Goal: Information Seeking & Learning: Learn about a topic

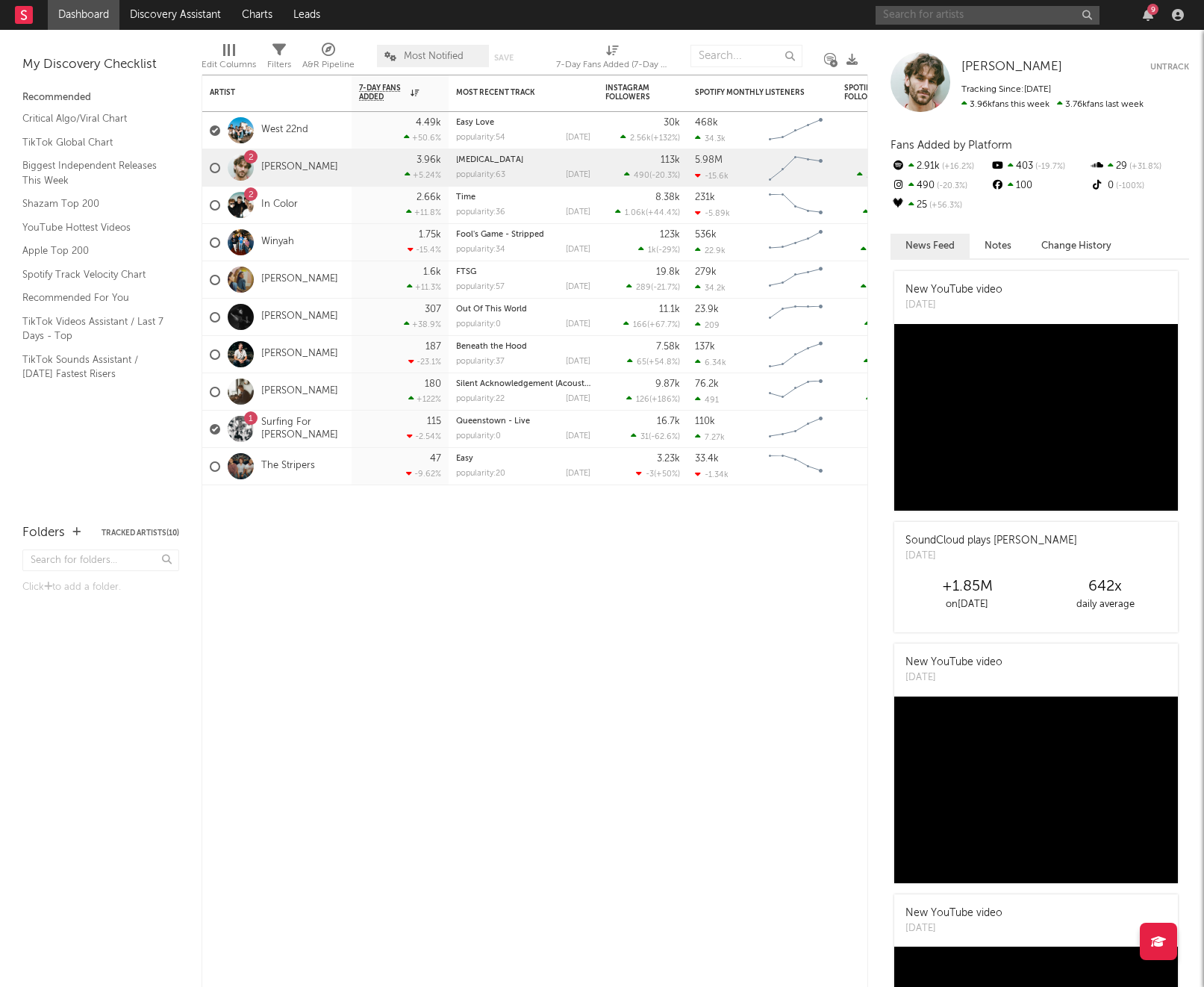
click at [967, 20] on input "text" at bounding box center [988, 15] width 224 height 19
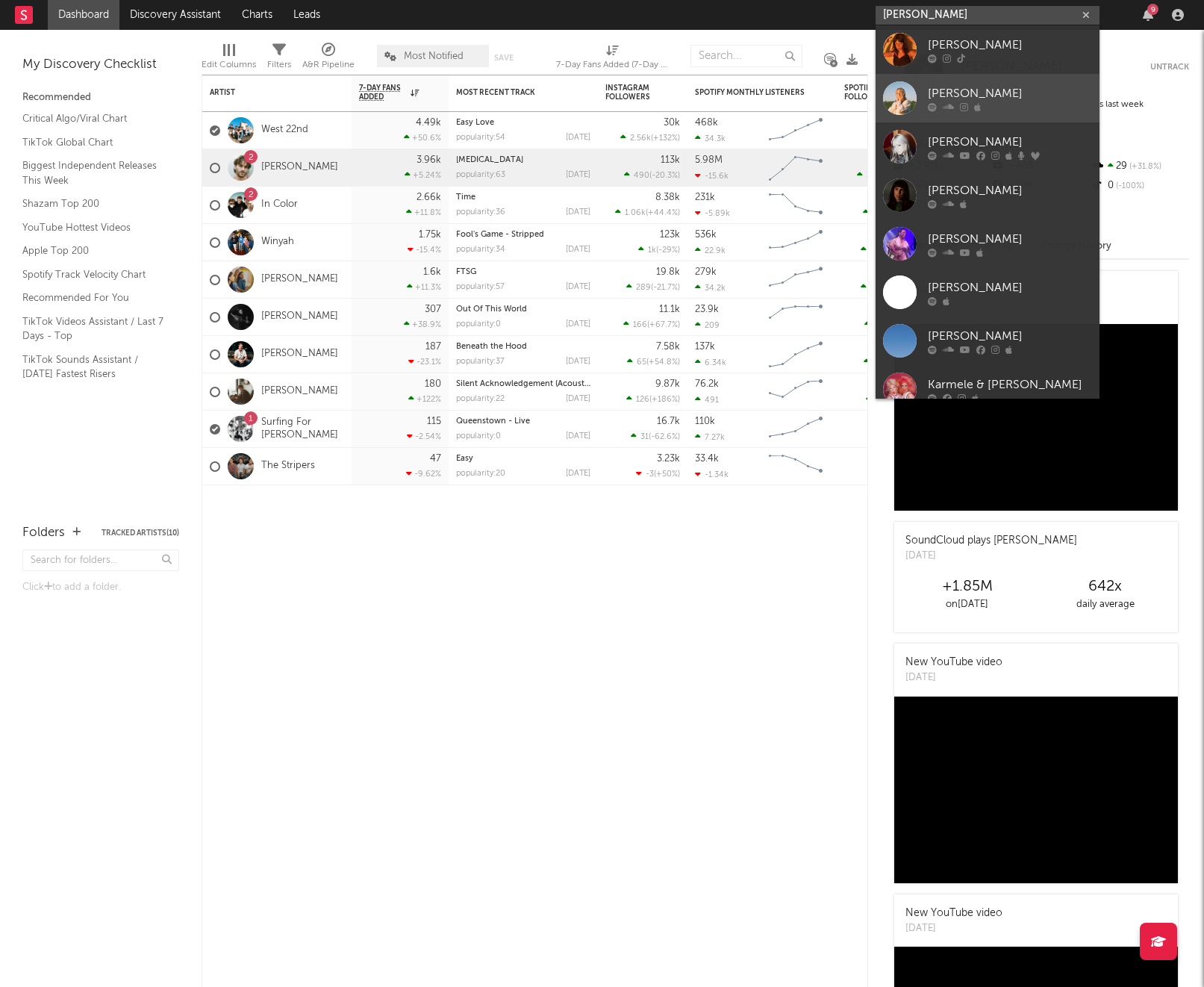
type input "[PERSON_NAME]"
click at [1006, 89] on div "[PERSON_NAME]" at bounding box center [1009, 93] width 164 height 18
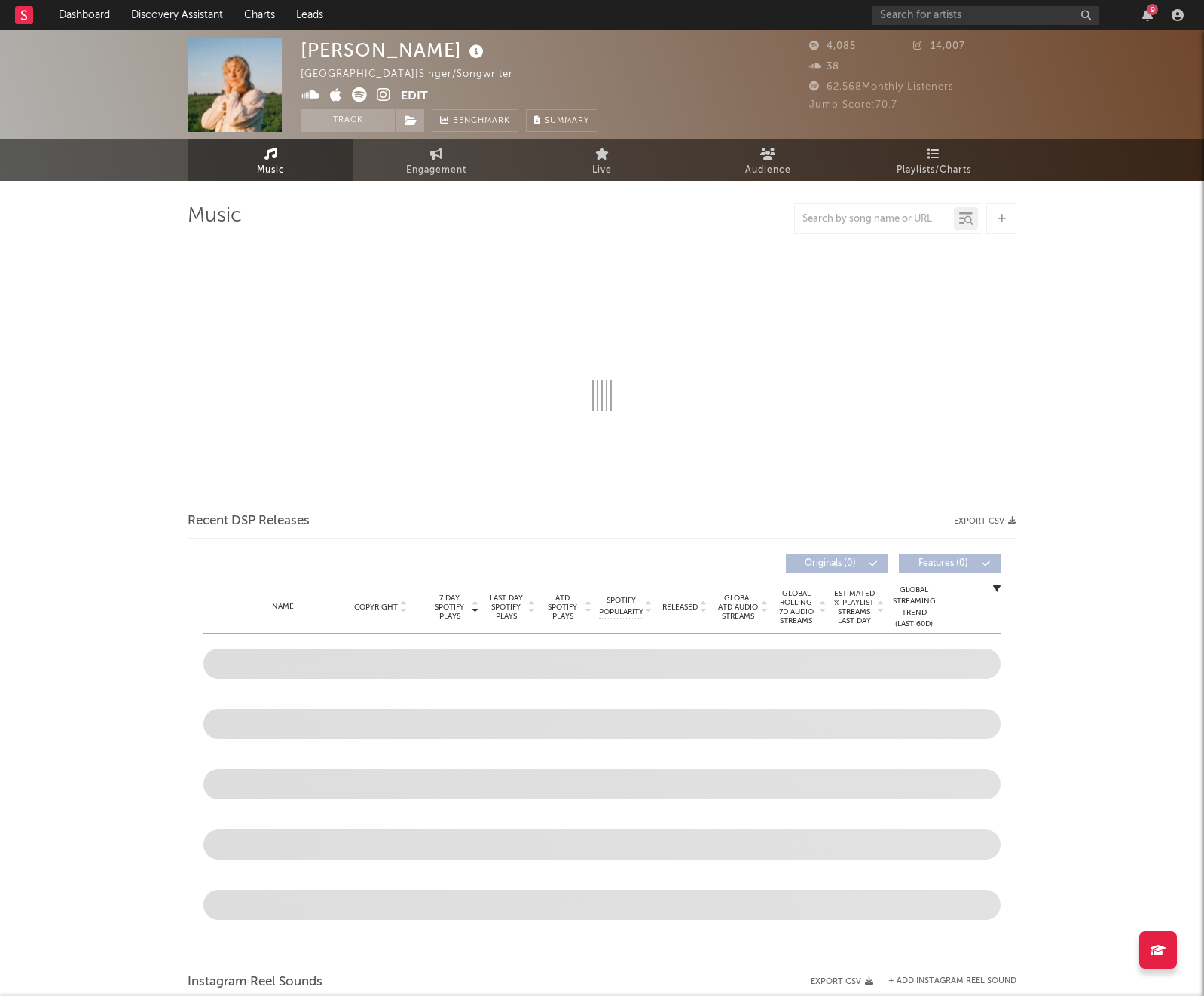
select select "6m"
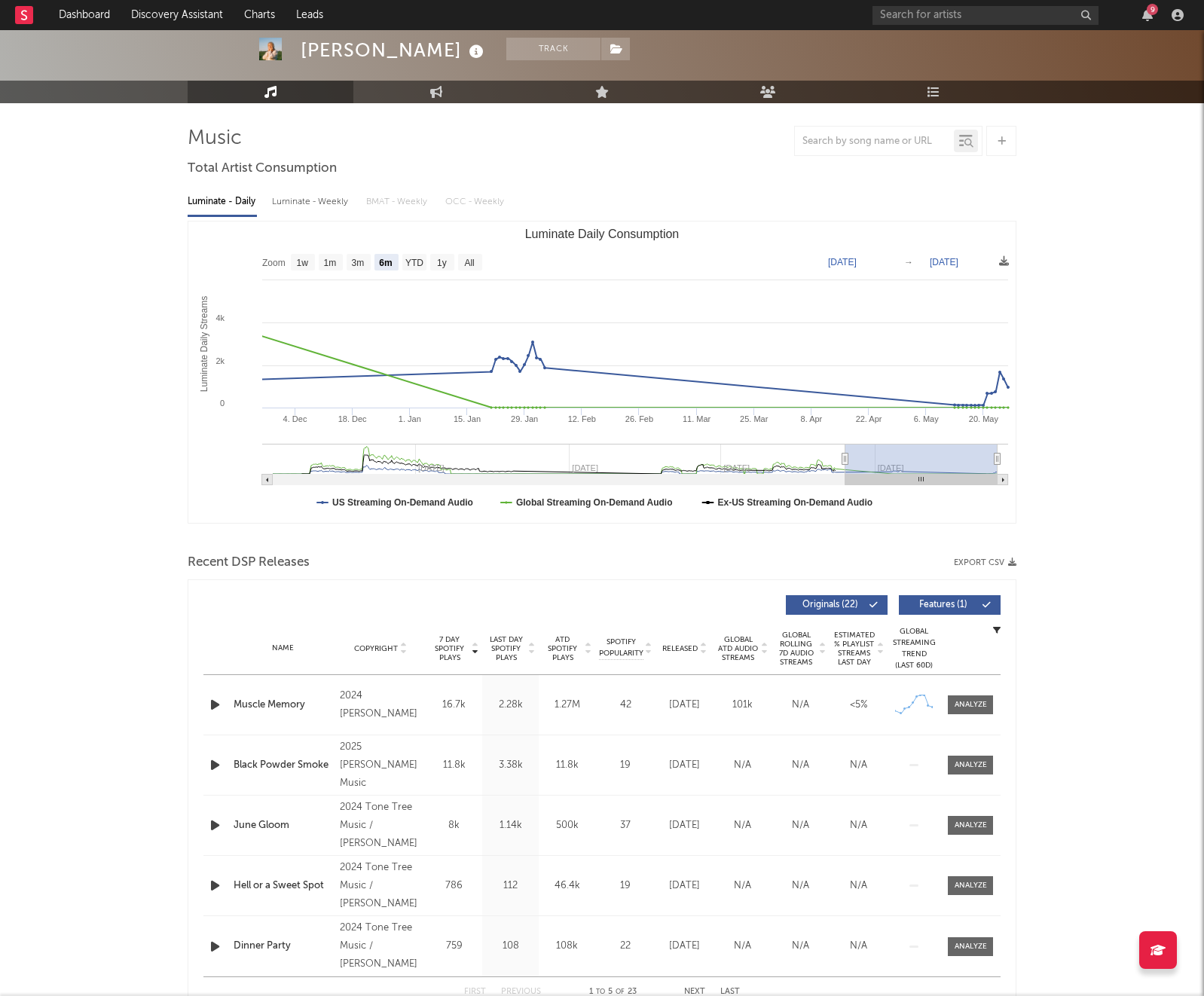
scroll to position [9, 0]
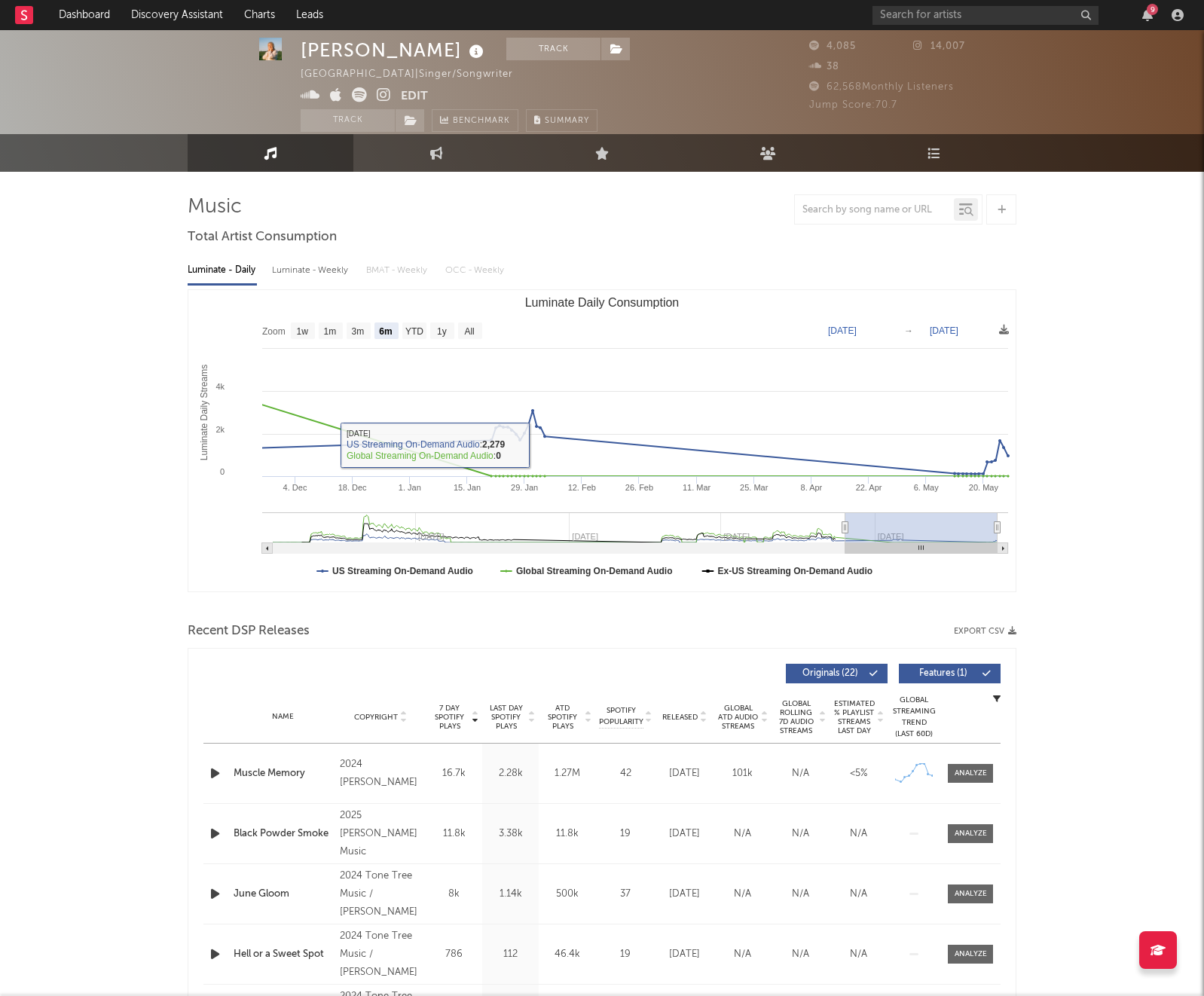
click at [687, 718] on span "Released" at bounding box center [680, 717] width 35 height 9
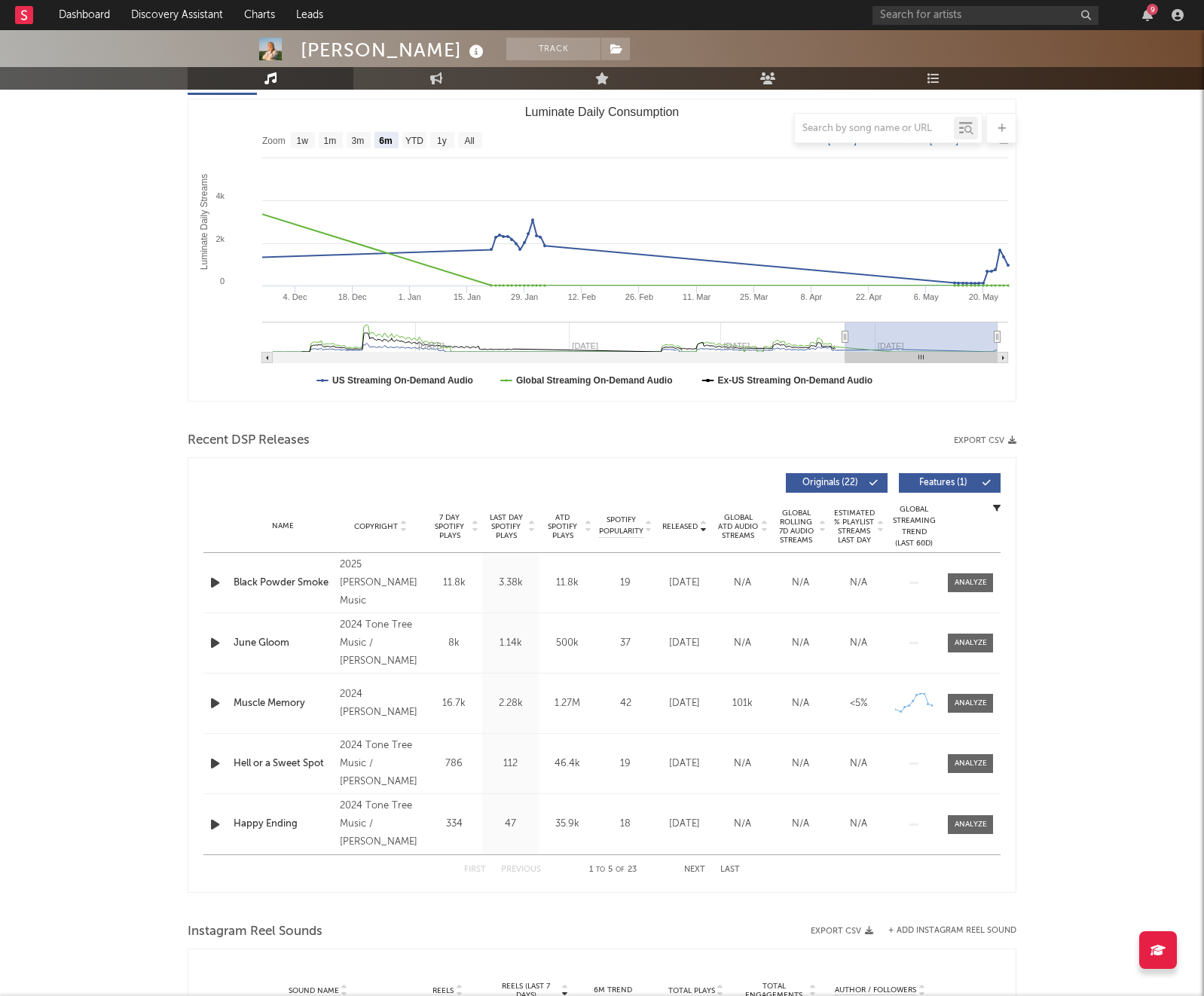
scroll to position [312, 0]
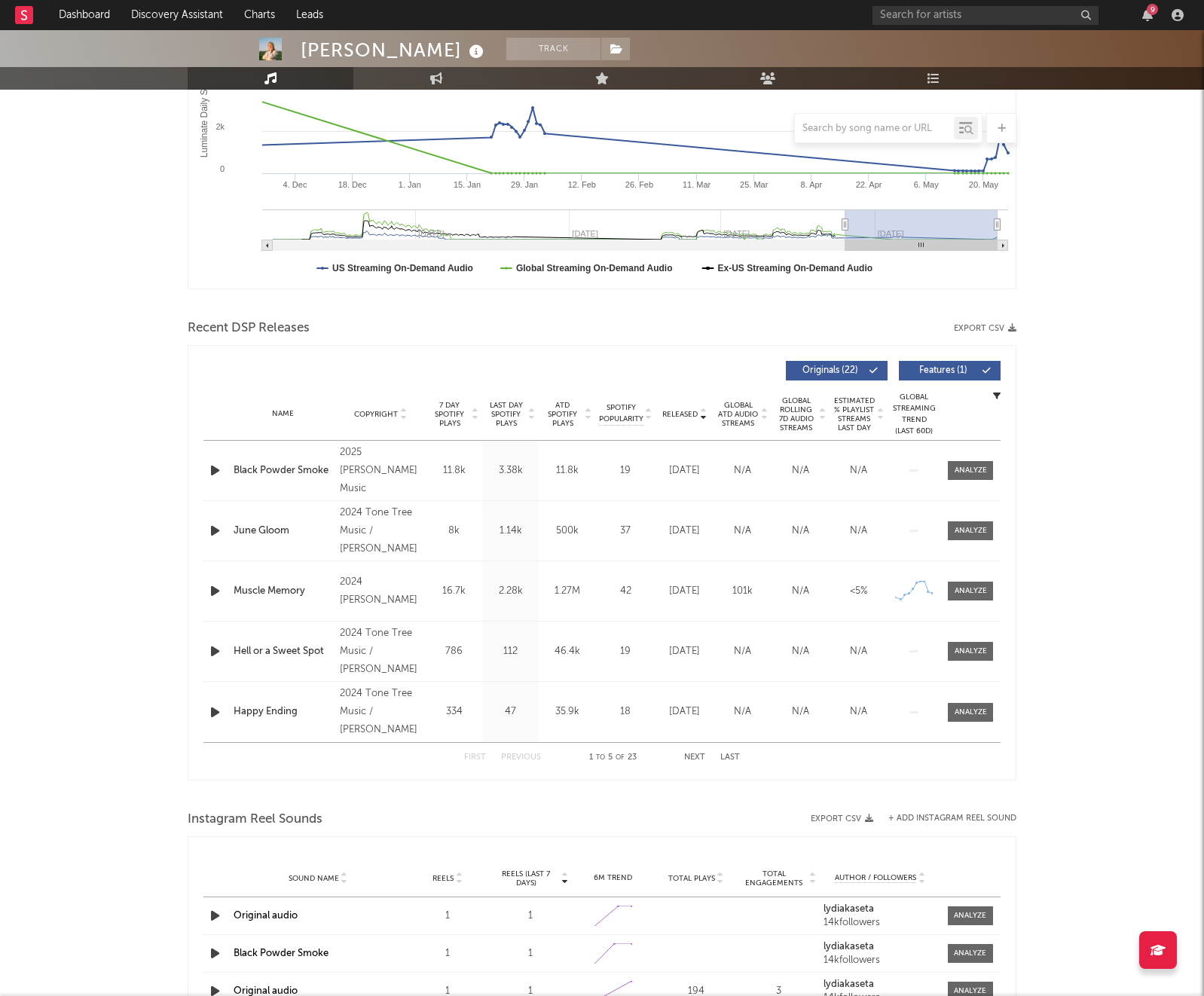
click at [694, 752] on div "First Previous 1 to 5 of 23 Next Last" at bounding box center [602, 757] width 276 height 30
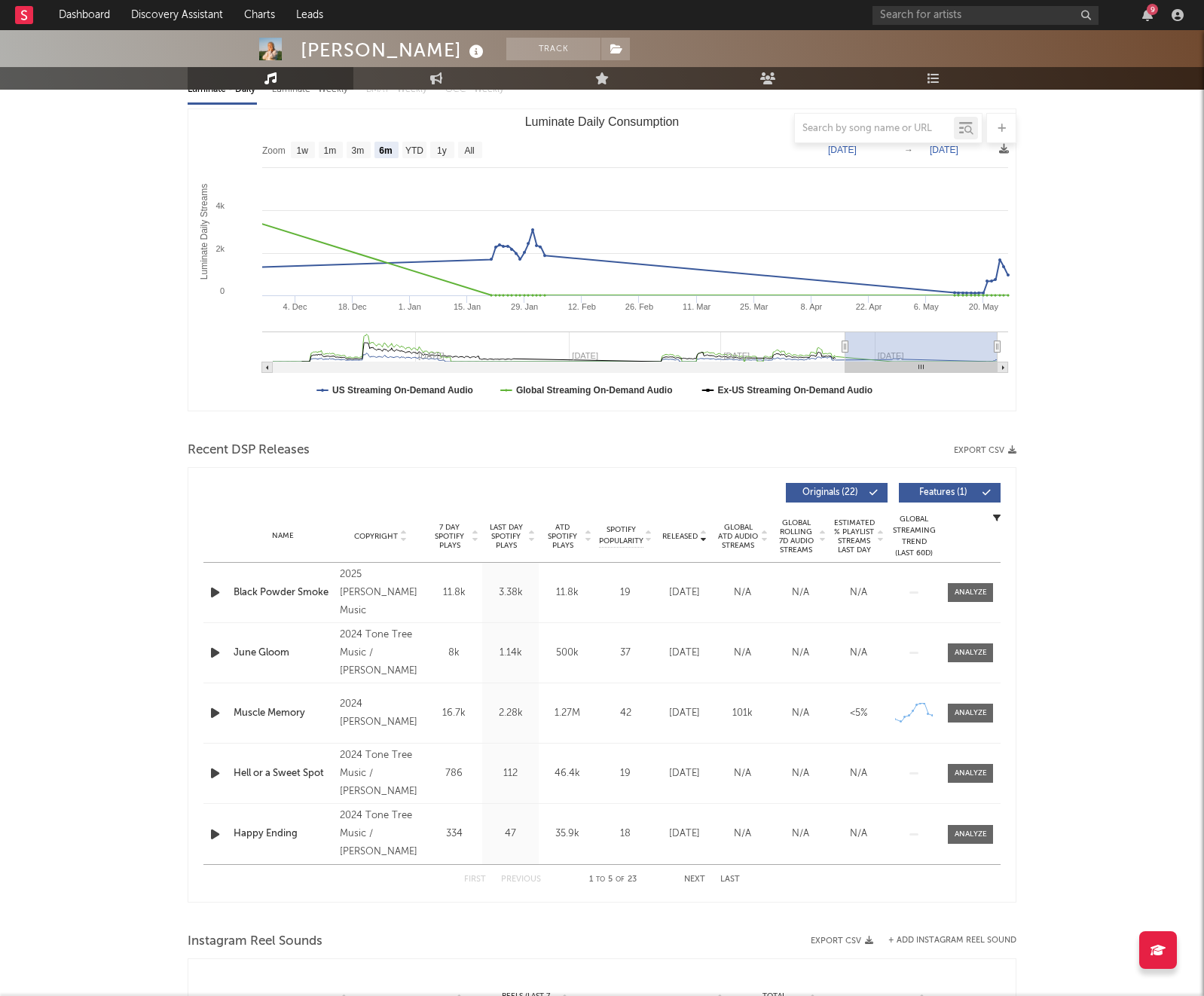
scroll to position [164, 0]
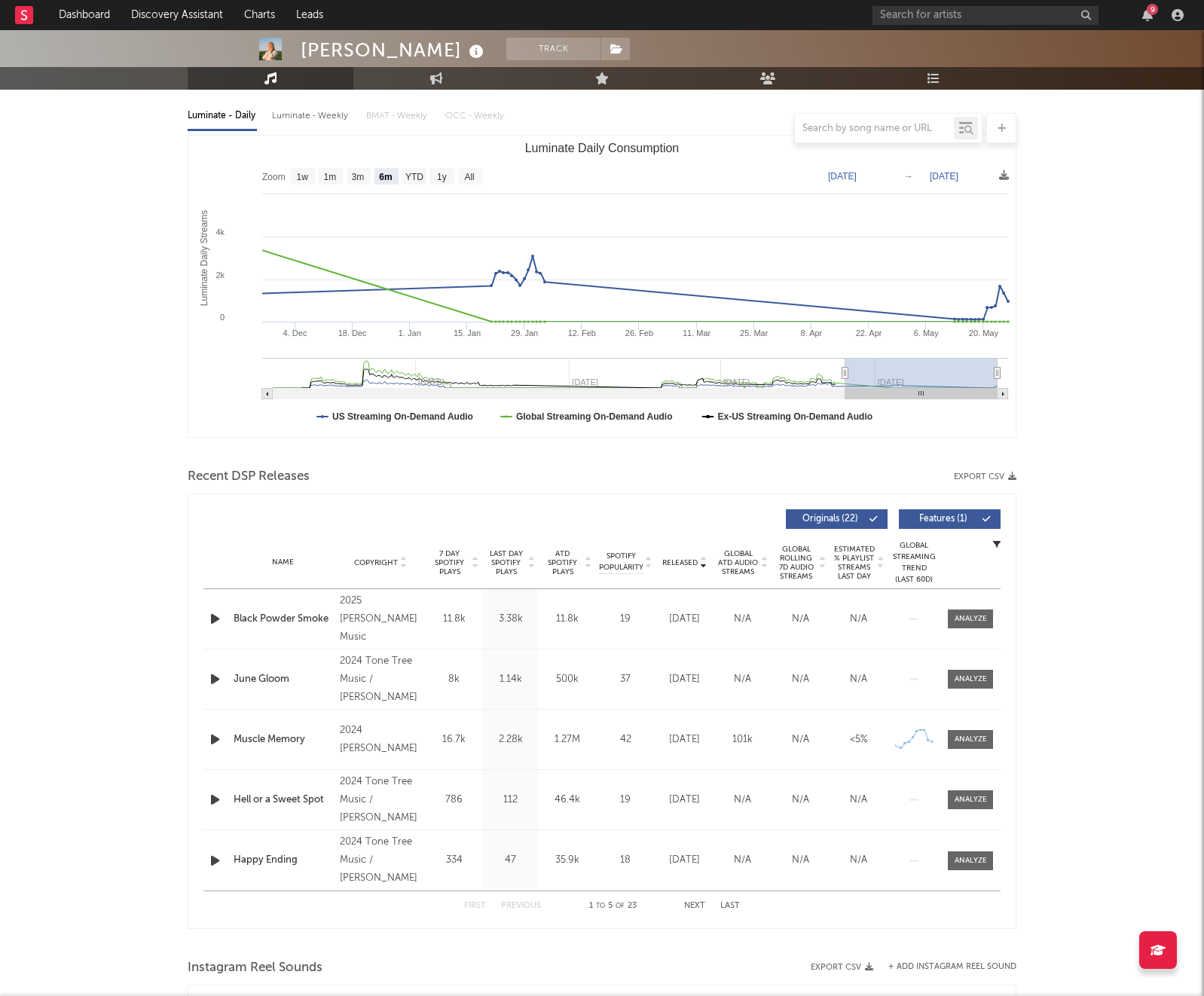
click at [692, 909] on button "Next" at bounding box center [695, 906] width 21 height 9
click at [516, 906] on button "Previous" at bounding box center [521, 906] width 40 height 9
click at [568, 561] on span "ATD Spotify Plays" at bounding box center [563, 563] width 40 height 27
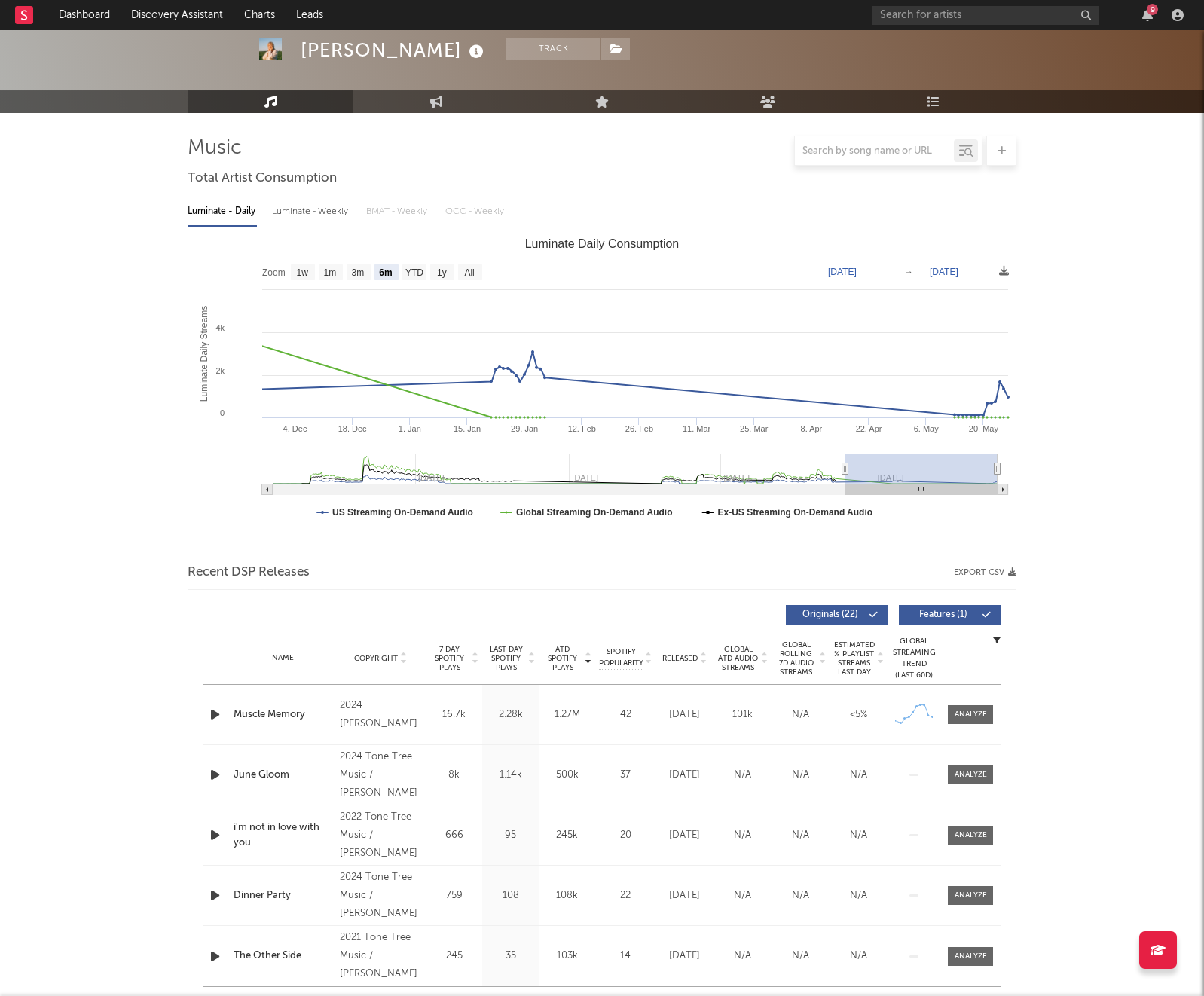
scroll to position [67, 0]
click at [319, 208] on div "Luminate - Weekly" at bounding box center [312, 212] width 80 height 26
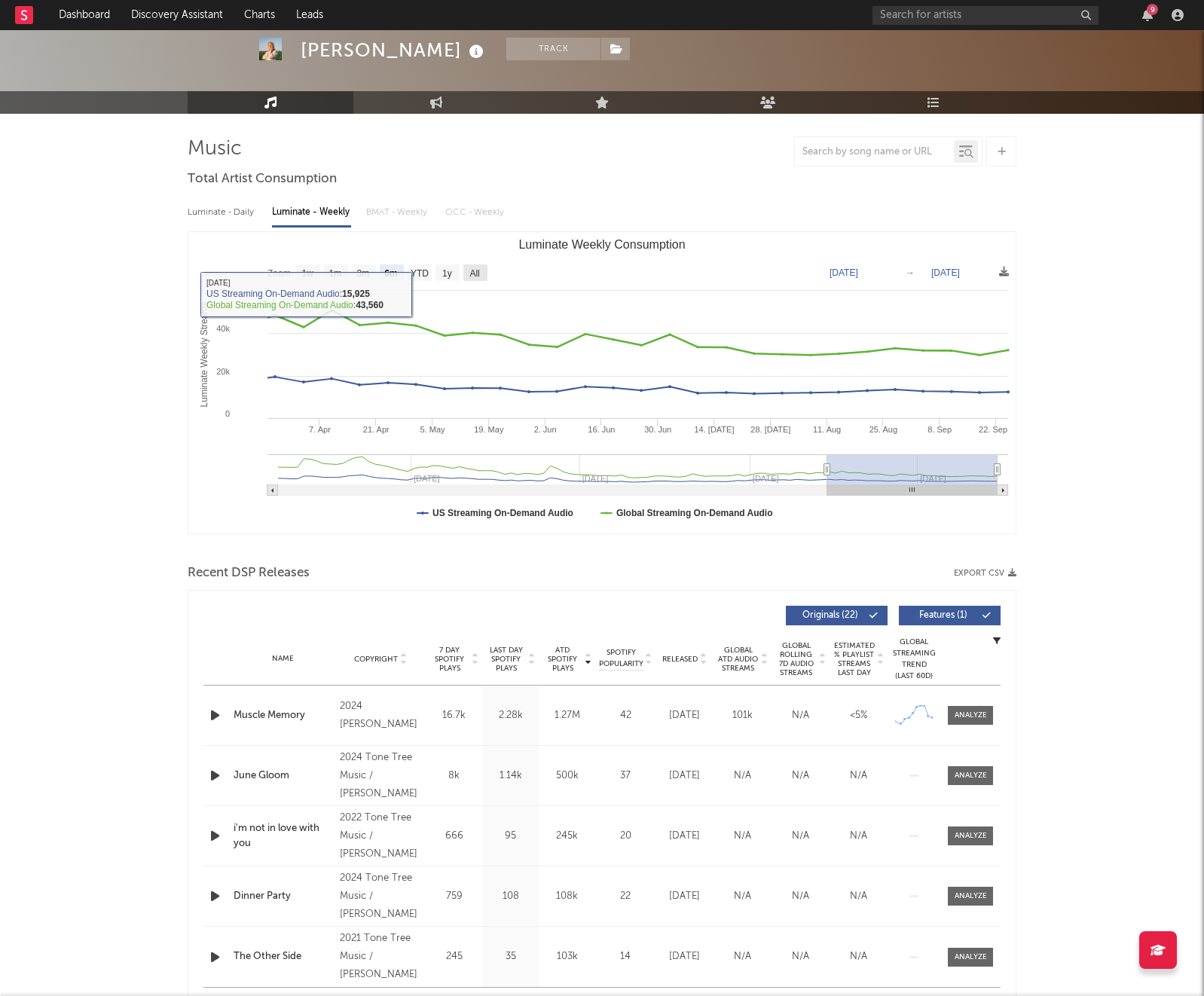
click at [471, 271] on text "All" at bounding box center [475, 273] width 10 height 11
select select "All"
type input "[DATE]"
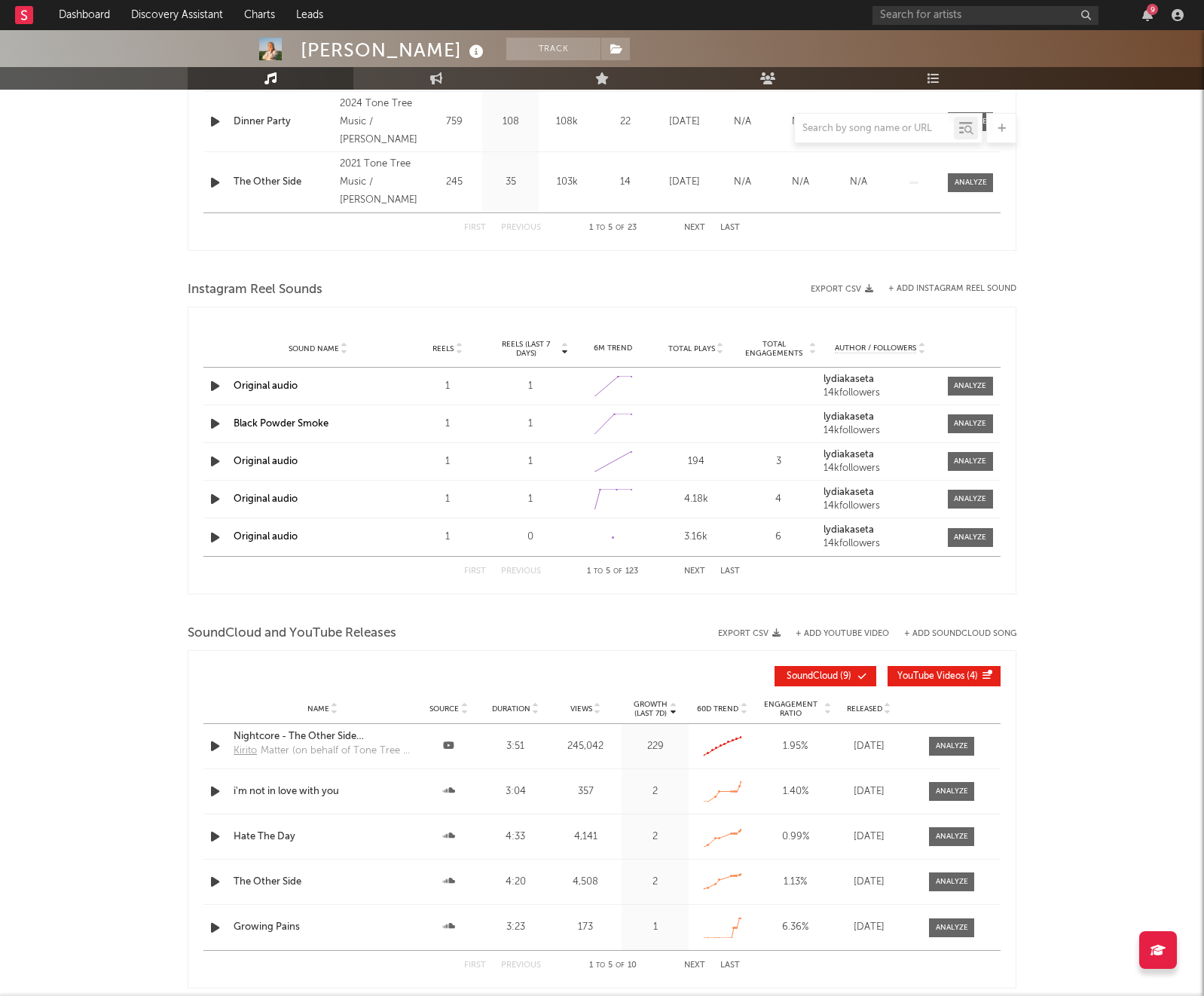
scroll to position [947, 0]
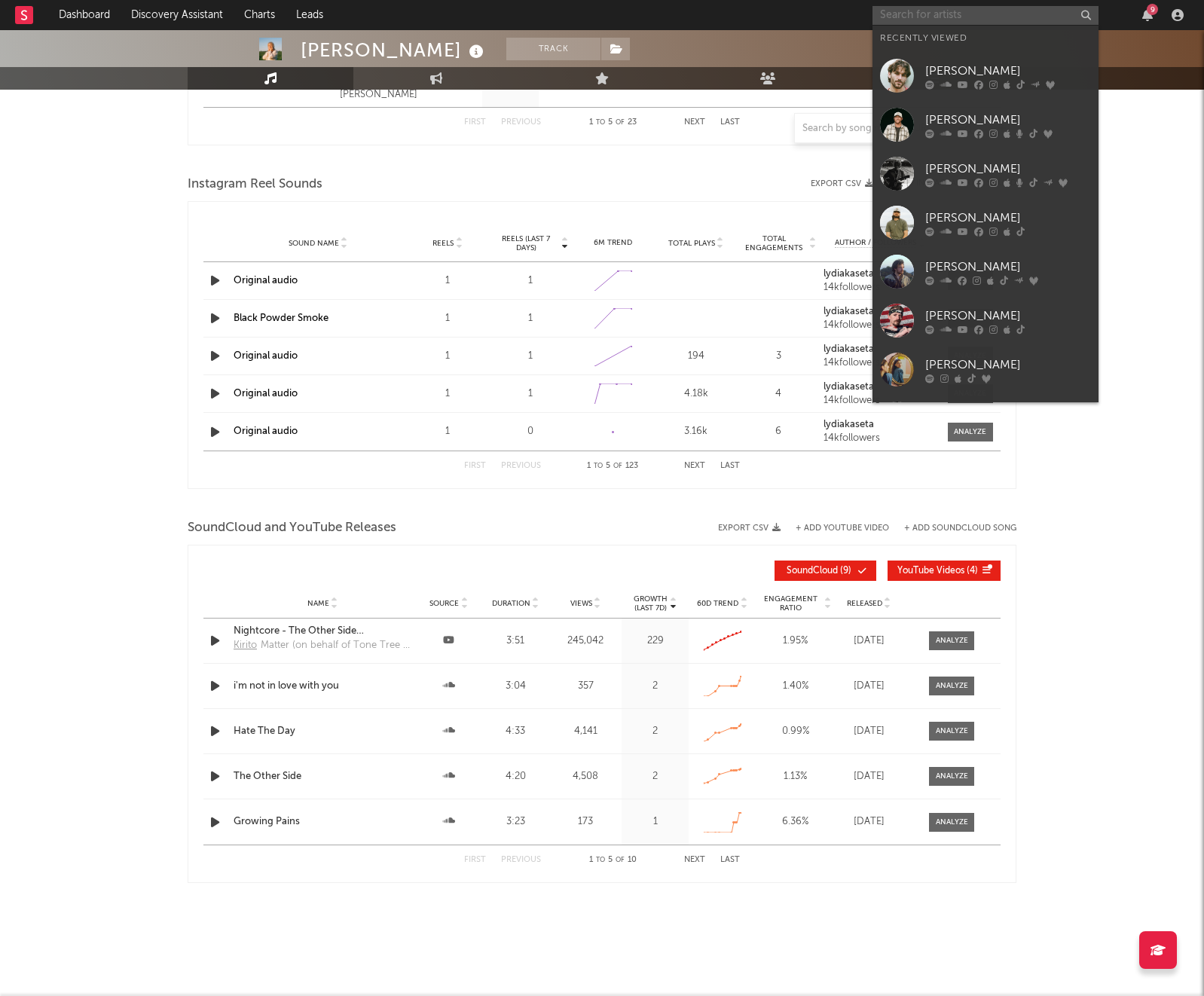
click at [924, 17] on input "text" at bounding box center [985, 15] width 226 height 19
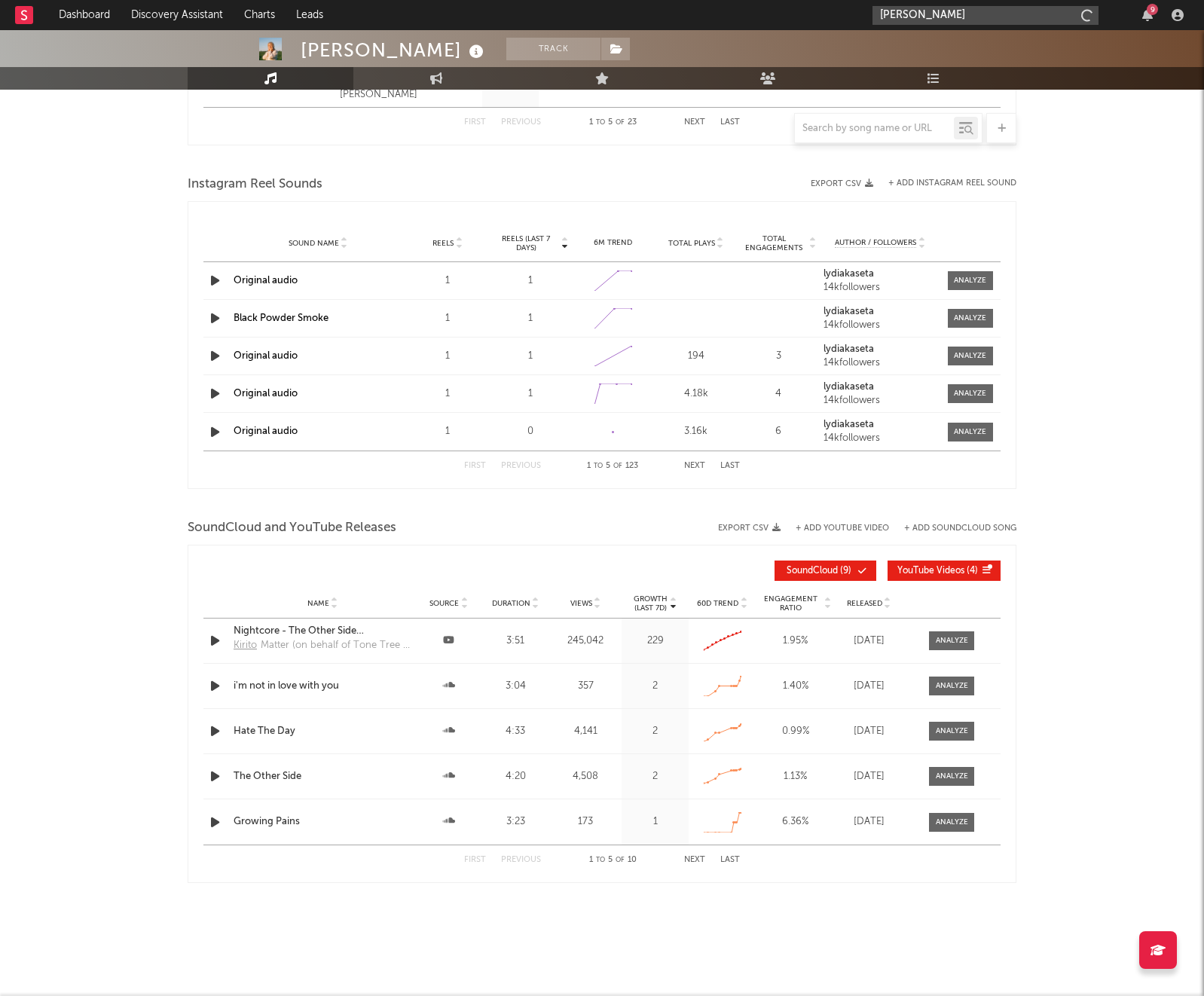
type input "[PERSON_NAME]"
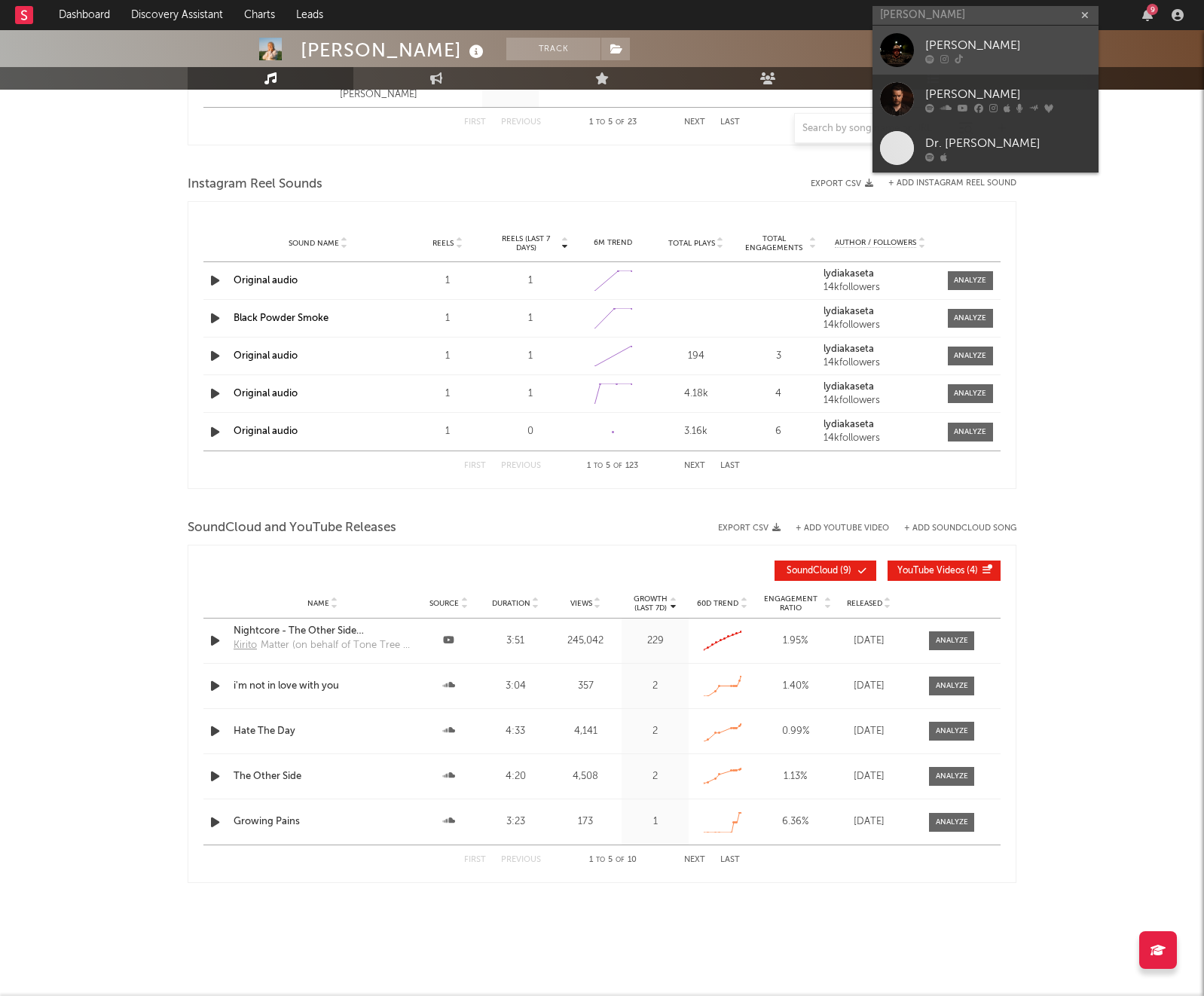
click at [991, 36] on div "[PERSON_NAME]" at bounding box center [1007, 45] width 166 height 18
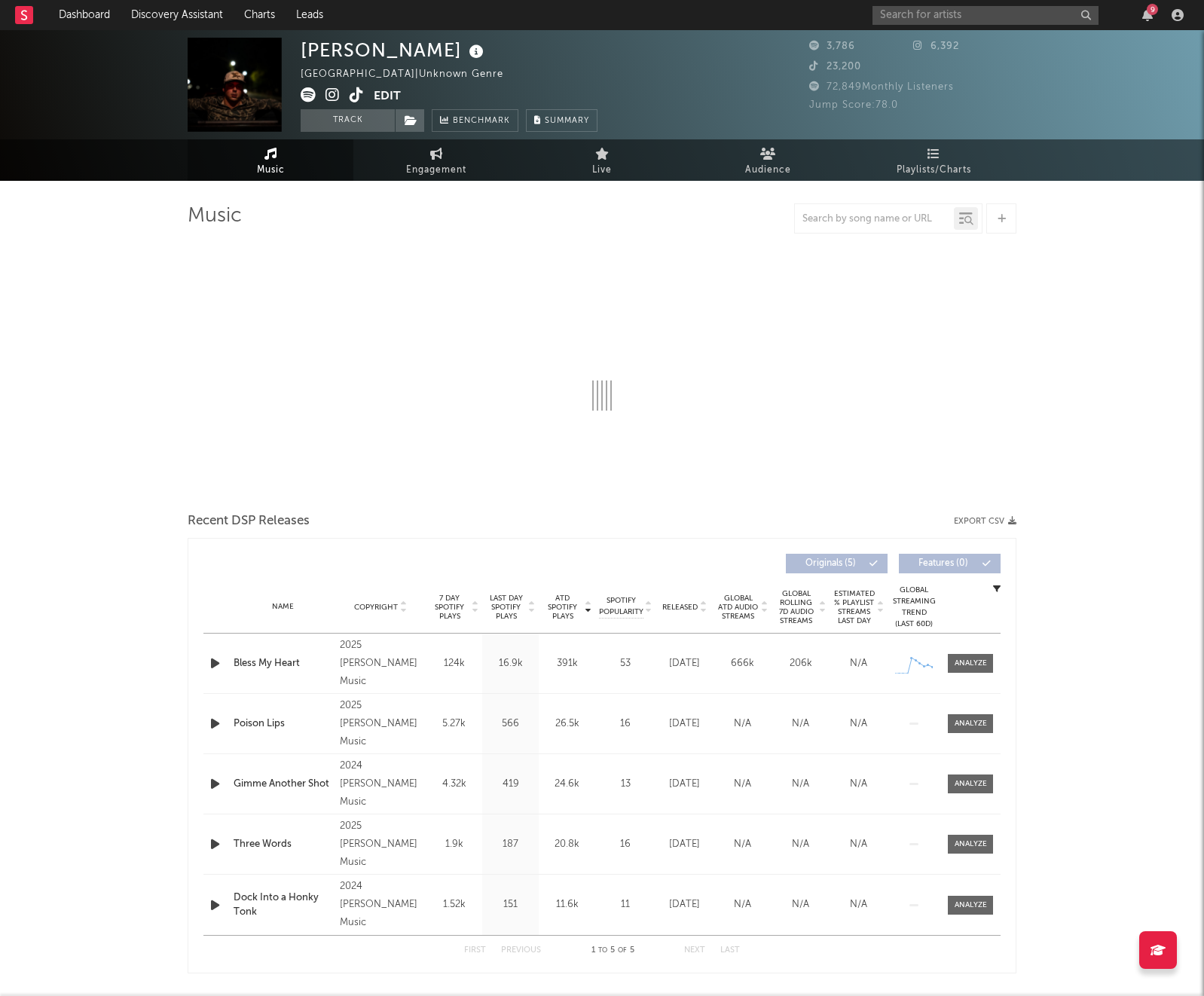
select select "1w"
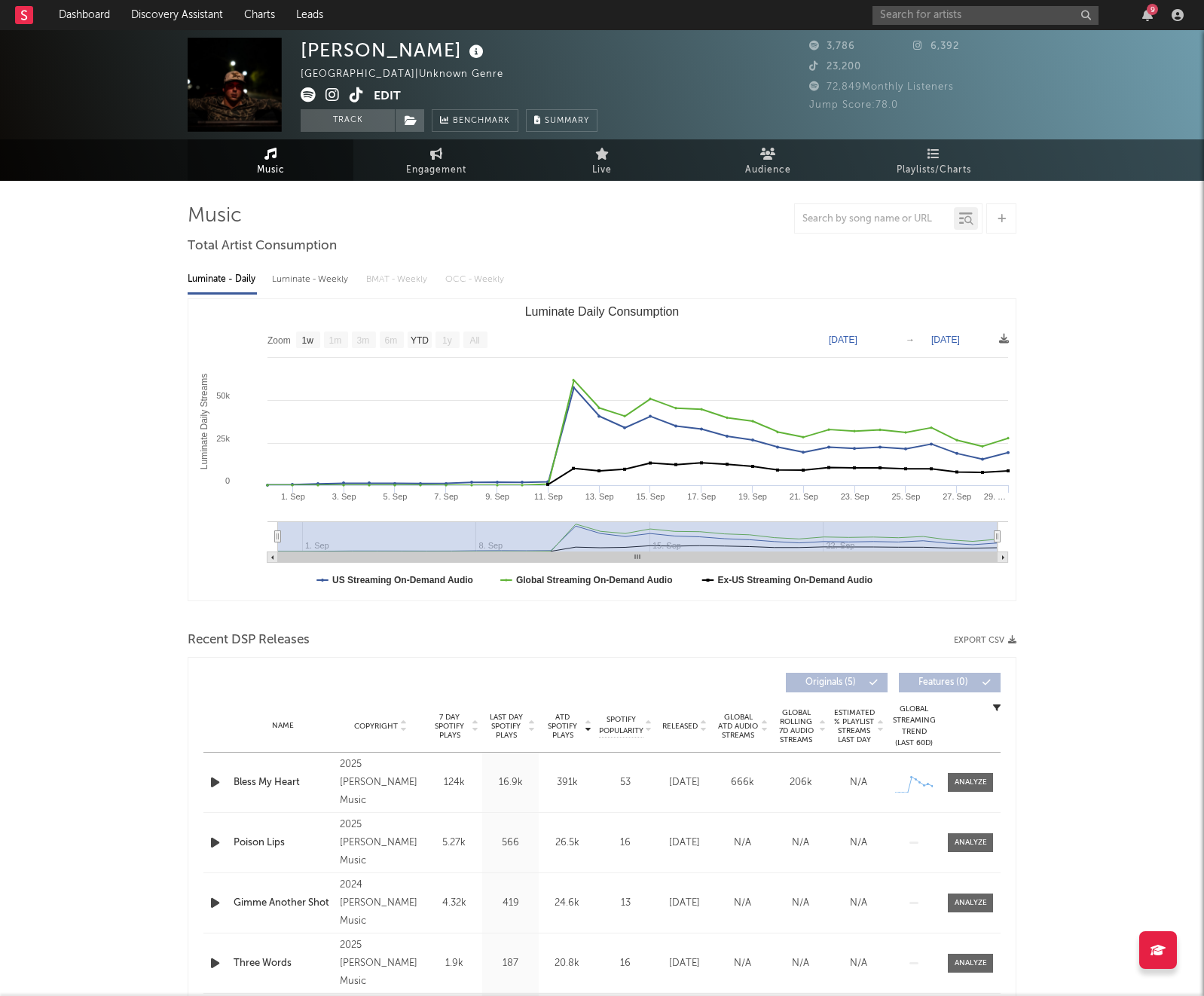
click at [299, 284] on div "Luminate - Weekly" at bounding box center [312, 279] width 80 height 26
select select "6m"
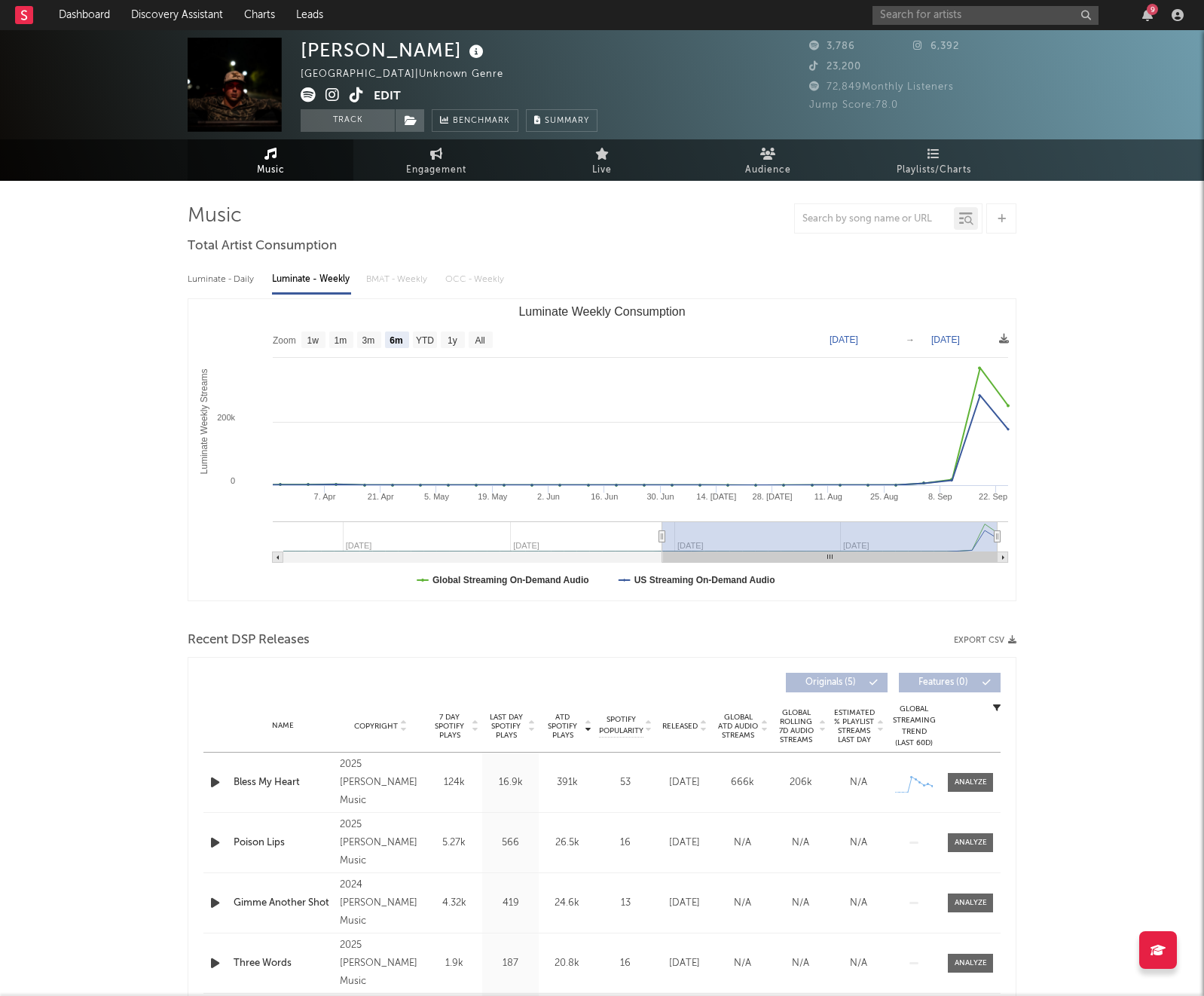
click at [509, 724] on span "Last Day Spotify Plays" at bounding box center [506, 727] width 40 height 27
click at [444, 722] on span "7 Day Spotify Plays" at bounding box center [450, 727] width 40 height 27
click at [1024, 14] on input "text" at bounding box center [985, 15] width 226 height 19
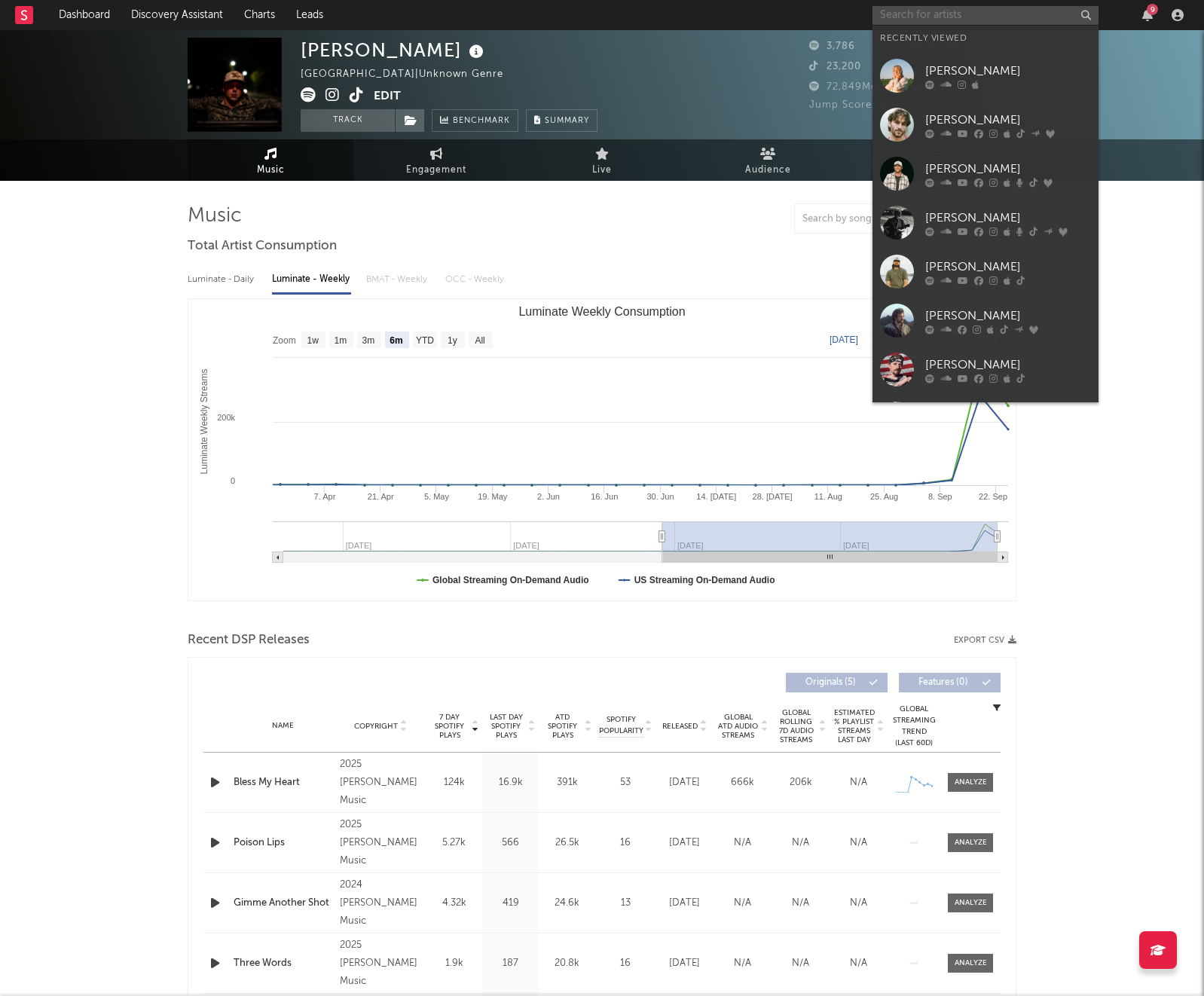
type input "p"
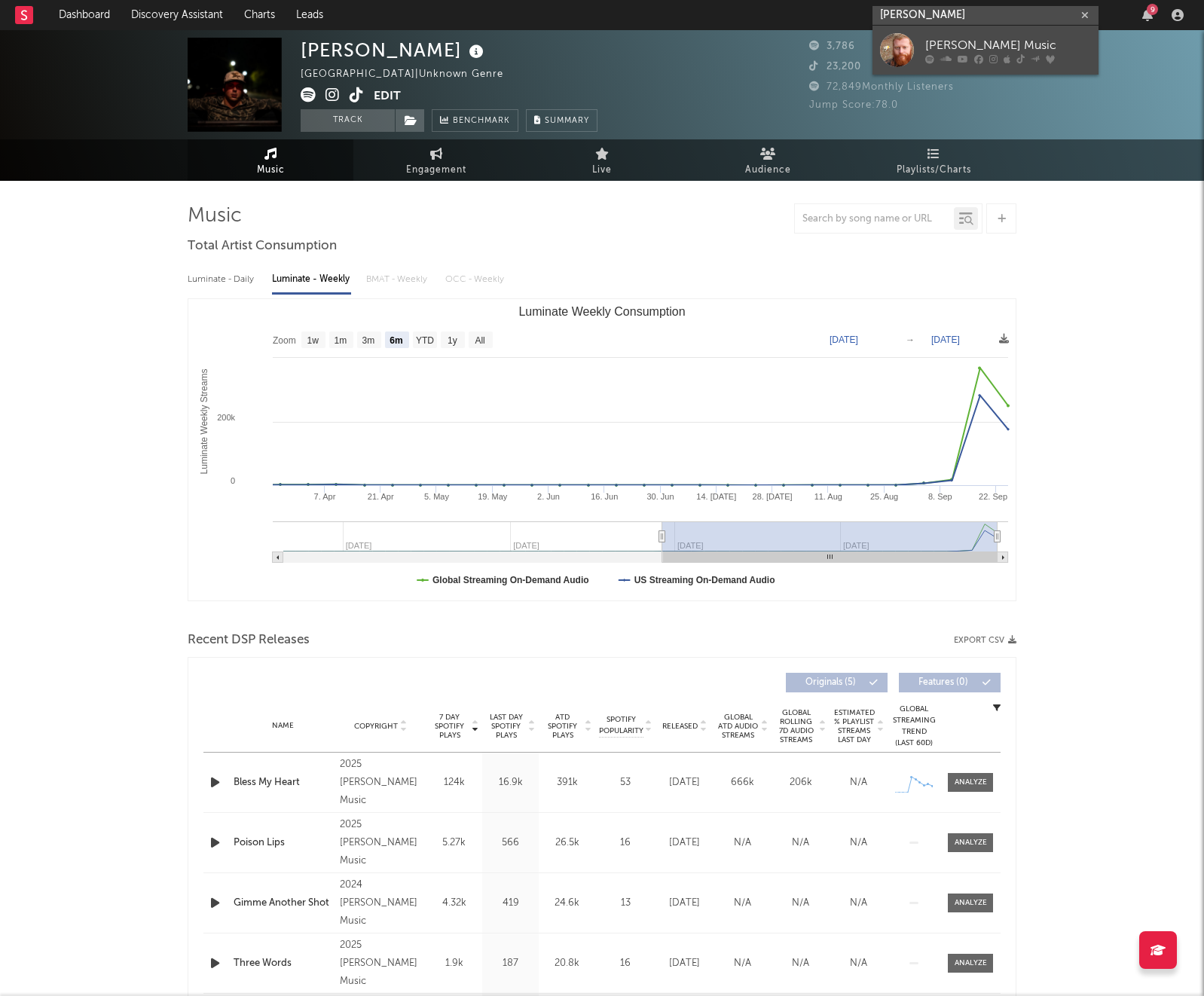
type input "[PERSON_NAME]"
click at [981, 37] on div "[PERSON_NAME] Music" at bounding box center [1007, 45] width 166 height 18
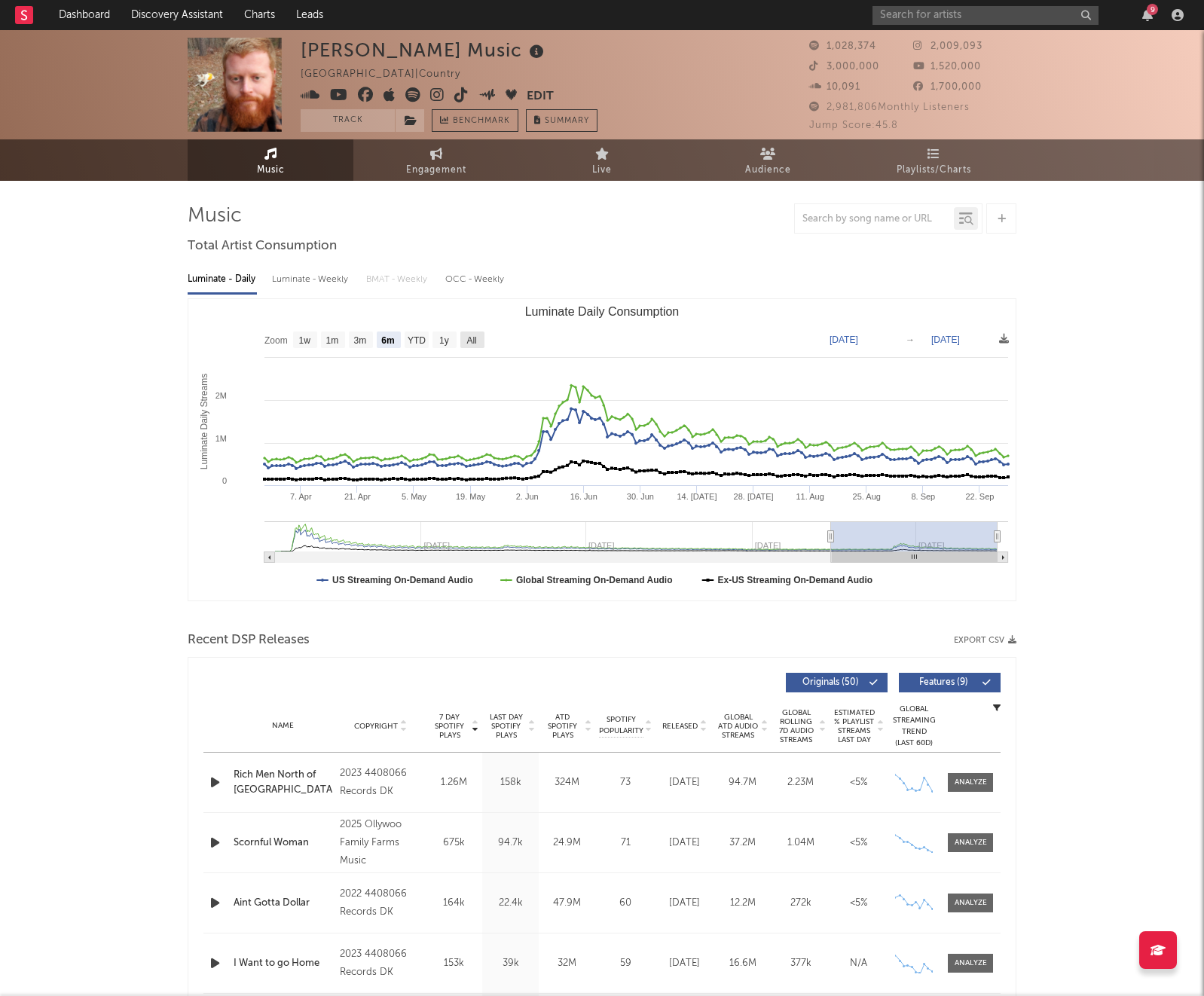
click at [467, 341] on text "All" at bounding box center [472, 340] width 10 height 11
select select "All"
type input "[DATE]"
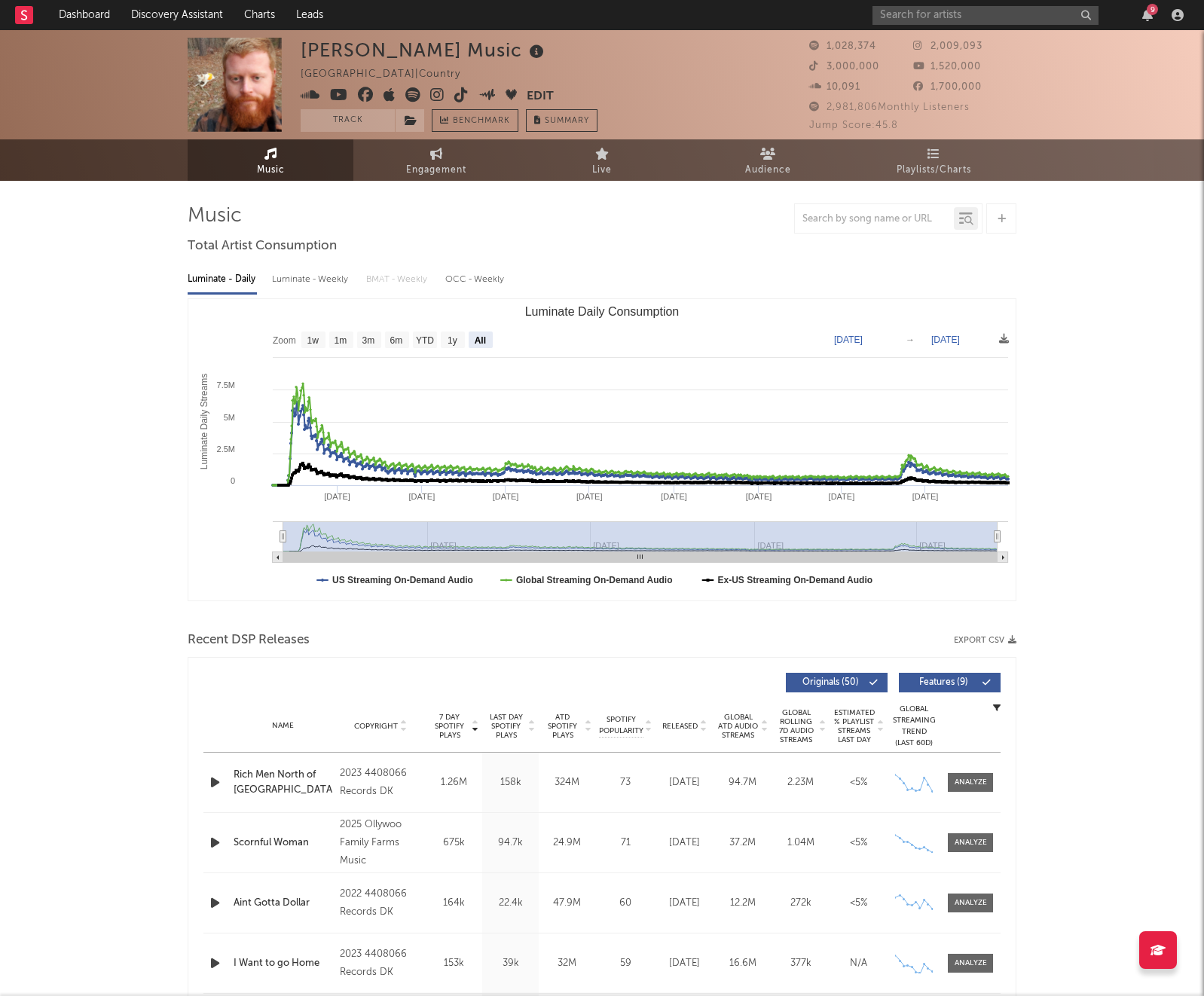
click at [318, 278] on div "Luminate - Weekly" at bounding box center [312, 279] width 80 height 26
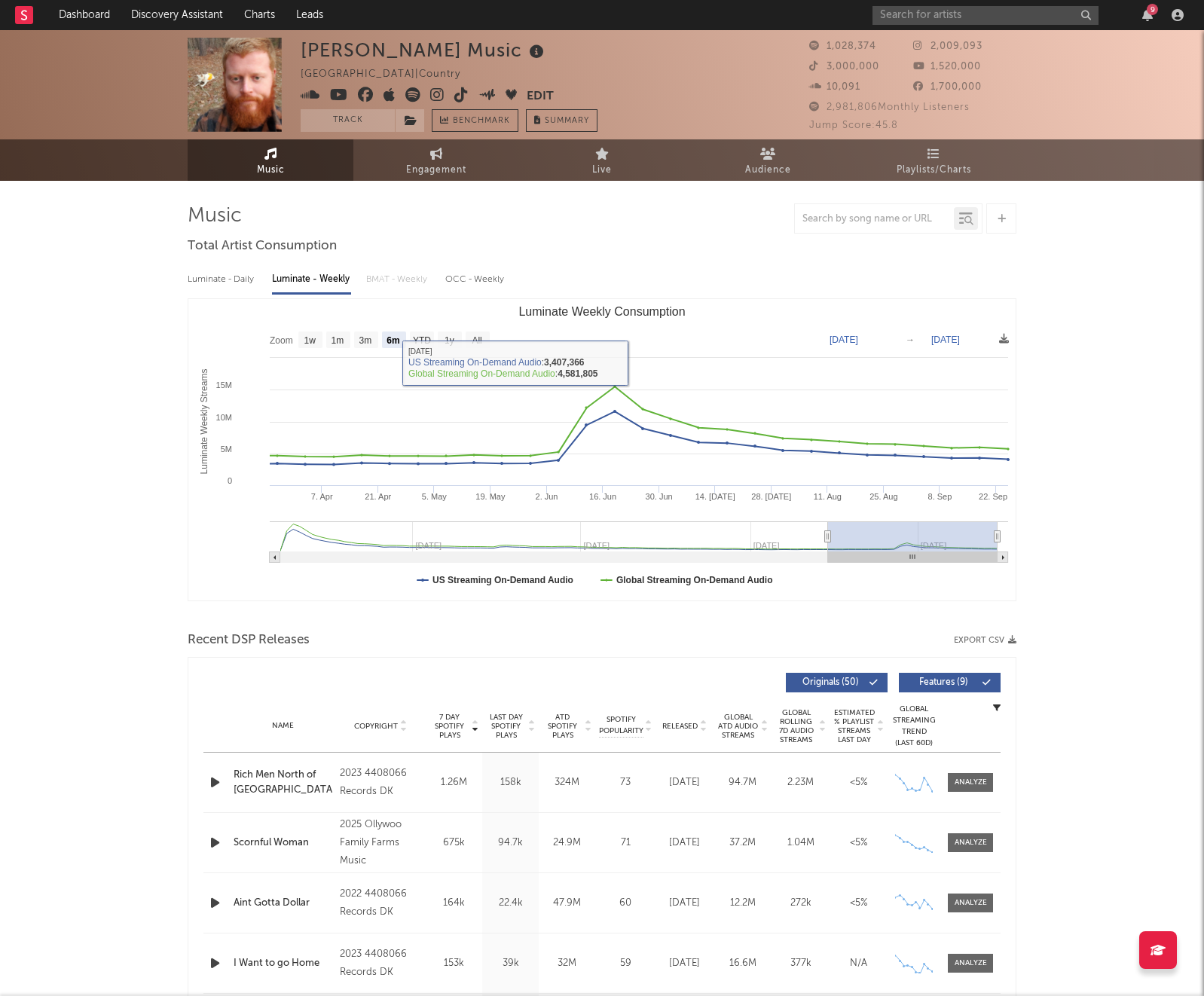
click at [479, 337] on text "All" at bounding box center [476, 340] width 10 height 11
select select "All"
type input "[DATE]"
